Goal: Information Seeking & Learning: Learn about a topic

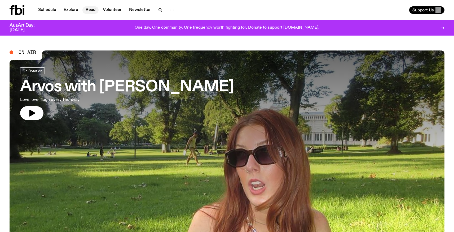
click at [89, 10] on link "Read" at bounding box center [90, 9] width 16 height 7
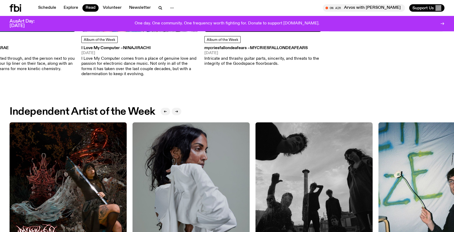
scroll to position [490, 0]
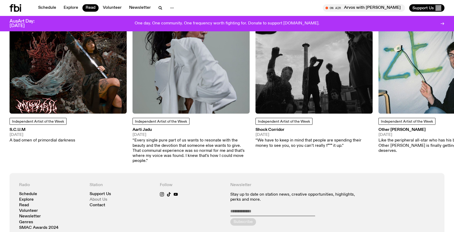
click at [96, 198] on link "About Us" at bounding box center [99, 200] width 18 height 4
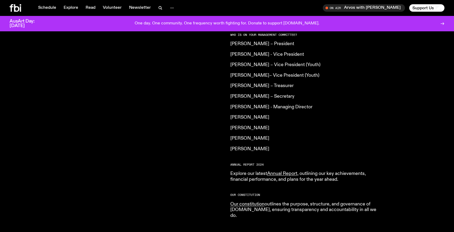
scroll to position [503, 0]
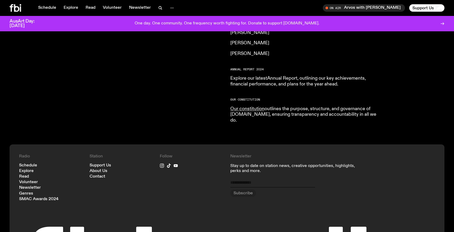
click at [282, 76] on link "Annual Report" at bounding box center [282, 78] width 30 height 5
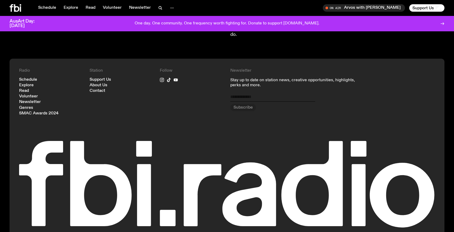
scroll to position [602, 0]
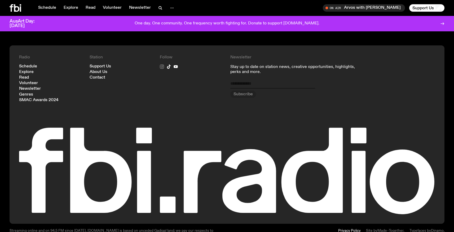
click at [162, 64] on icon at bounding box center [162, 66] width 4 height 4
click at [167, 64] on icon at bounding box center [169, 66] width 4 height 4
click at [176, 65] on icon at bounding box center [176, 66] width 4 height 3
